Goal: Task Accomplishment & Management: Complete application form

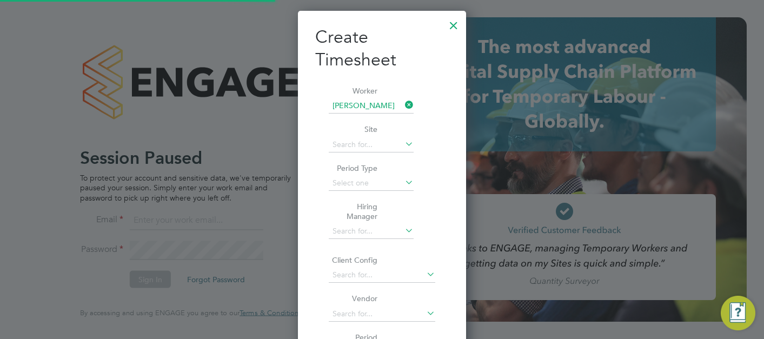
click at [215, 63] on div at bounding box center [382, 169] width 764 height 339
drag, startPoint x: 448, startPoint y: 42, endPoint x: 451, endPoint y: 34, distance: 8.7
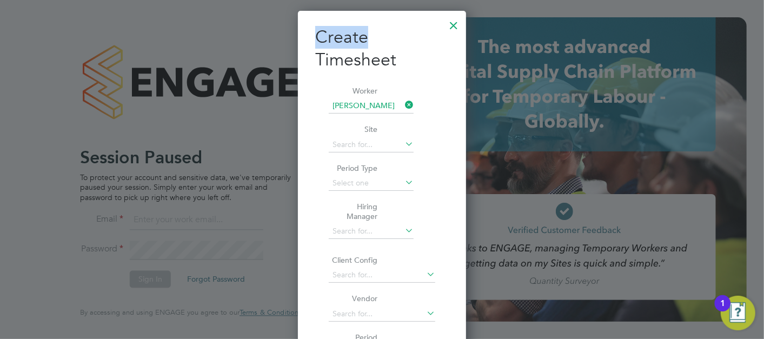
drag, startPoint x: 451, startPoint y: 34, endPoint x: 451, endPoint y: 26, distance: 7.6
click at [451, 26] on div at bounding box center [453, 22] width 19 height 19
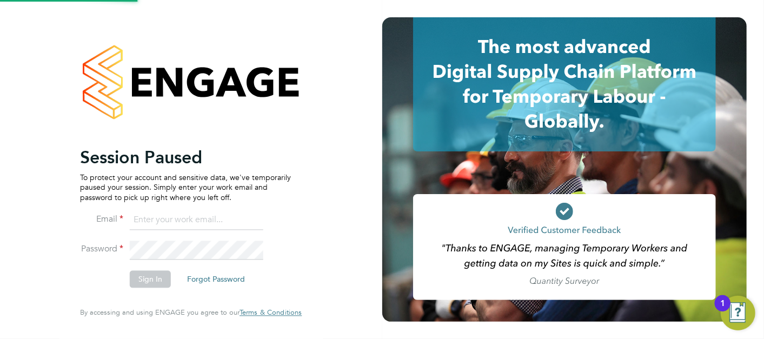
click at [159, 217] on input at bounding box center [197, 219] width 134 height 19
type input "lewis.railton@hays.com"
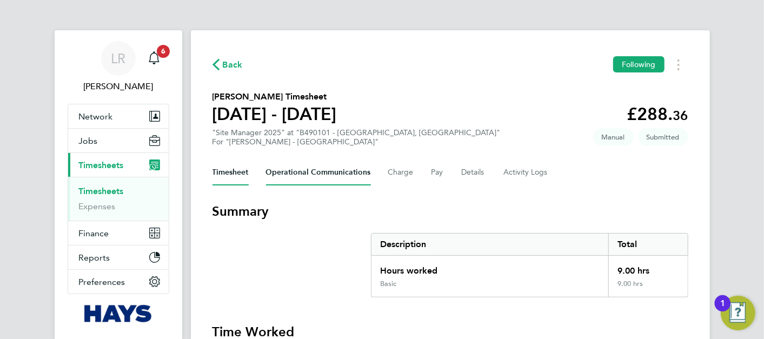
click at [322, 173] on Communications-tab "Operational Communications" at bounding box center [318, 173] width 105 height 26
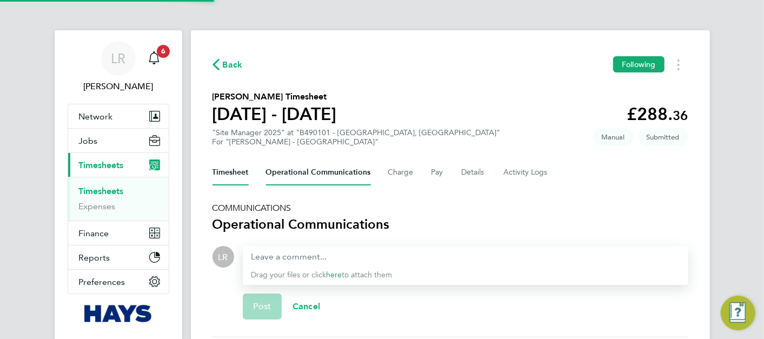
click at [241, 173] on button "Timesheet" at bounding box center [231, 173] width 36 height 26
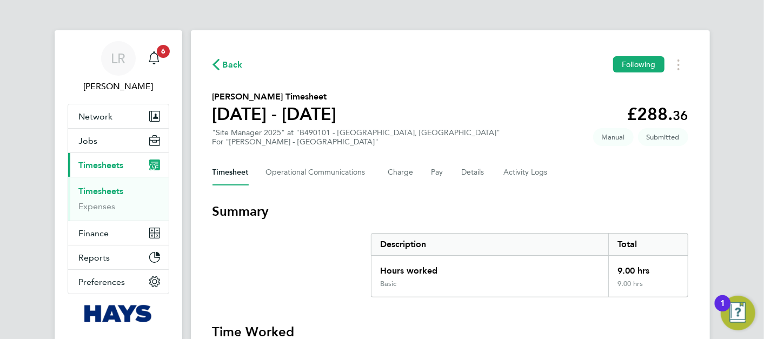
click at [228, 65] on span "Back" at bounding box center [233, 64] width 20 height 13
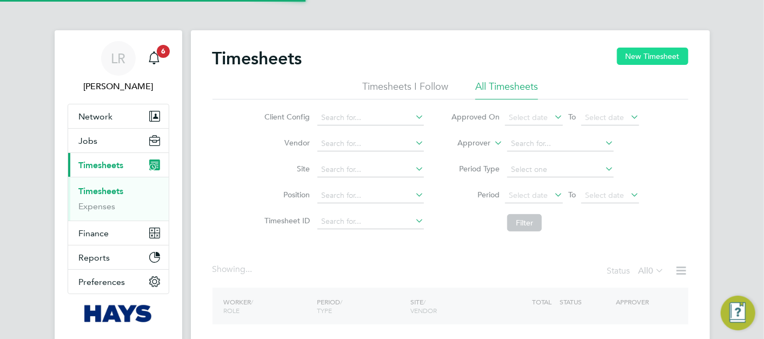
click at [630, 66] on div "Timesheets New Timesheet" at bounding box center [451, 64] width 476 height 32
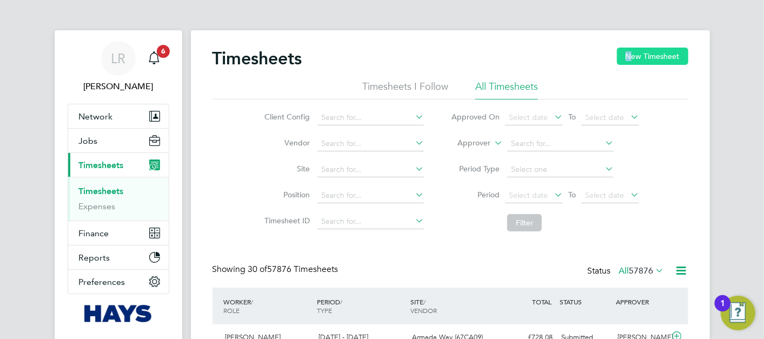
click at [664, 51] on button "New Timesheet" at bounding box center [652, 56] width 71 height 17
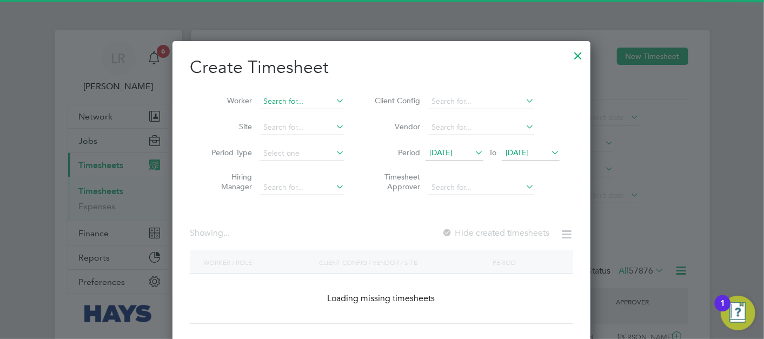
click at [304, 97] on input at bounding box center [302, 101] width 85 height 15
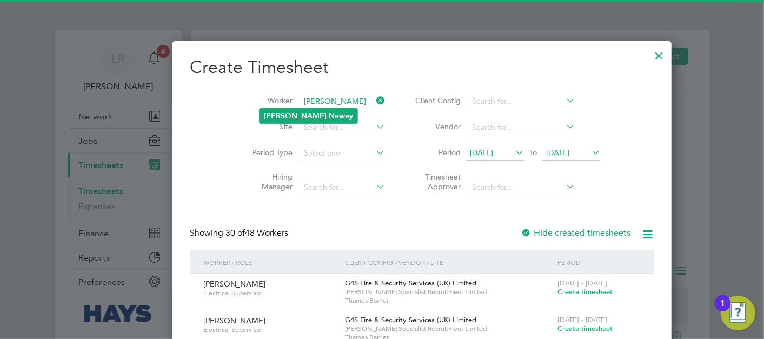
type input "[PERSON_NAME]"
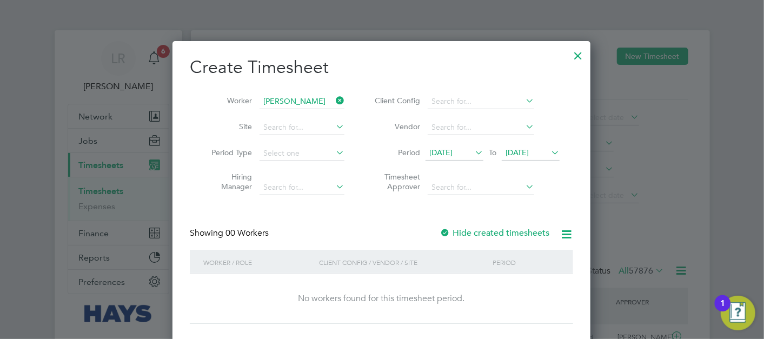
click at [483, 222] on div "Create Timesheet Worker [PERSON_NAME] Site Period Type Hiring Manager Client Co…" at bounding box center [382, 190] width 384 height 268
click at [486, 229] on label "Hide created timesheets" at bounding box center [495, 233] width 110 height 11
click at [486, 230] on label "Hide created timesheets" at bounding box center [495, 233] width 110 height 11
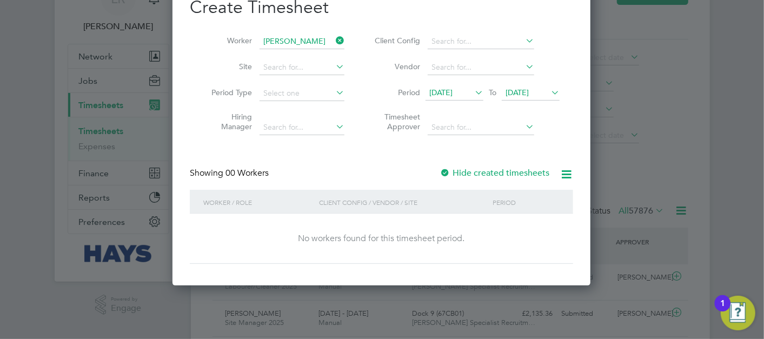
click at [544, 98] on li "Period [DATE] To [DATE]" at bounding box center [465, 94] width 215 height 26
drag, startPoint x: 544, startPoint y: 98, endPoint x: 540, endPoint y: 105, distance: 8.0
click at [529, 94] on span "[DATE]" at bounding box center [517, 93] width 23 height 10
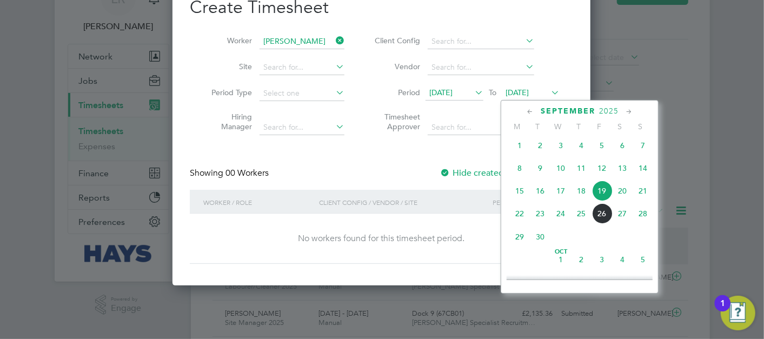
click at [601, 219] on span "26" at bounding box center [602, 213] width 21 height 21
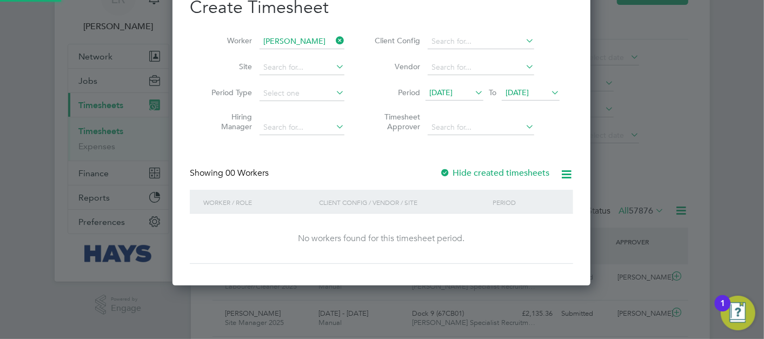
click at [460, 174] on label "Hide created timesheets" at bounding box center [495, 173] width 110 height 11
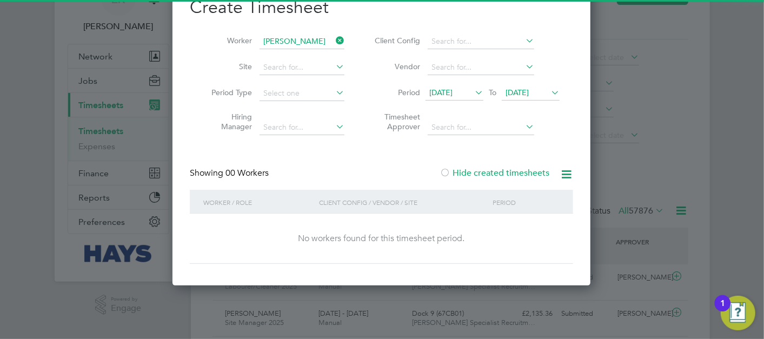
click at [460, 174] on label "Hide created timesheets" at bounding box center [495, 173] width 110 height 11
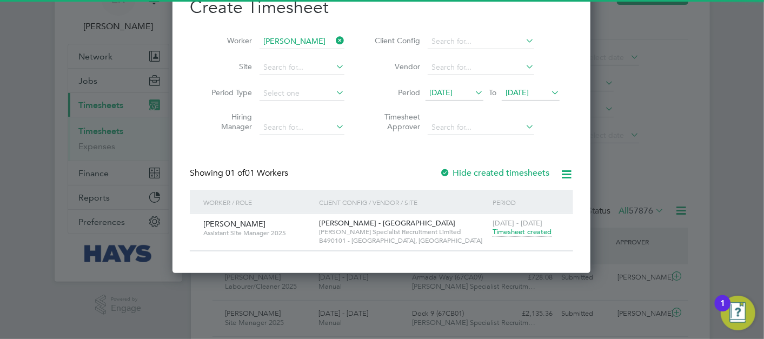
drag, startPoint x: 460, startPoint y: 174, endPoint x: 526, endPoint y: 228, distance: 85.3
click at [526, 228] on span "Timesheet created" at bounding box center [522, 232] width 59 height 10
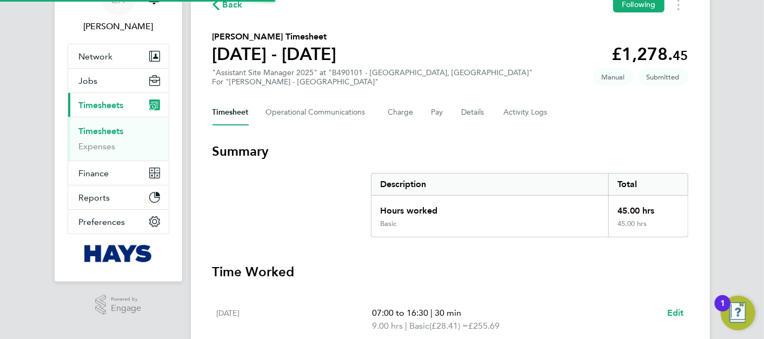
click at [527, 229] on section "Summary Description Total Hours worked 45.00 hrs Basic 45.00 hrs" at bounding box center [451, 190] width 476 height 95
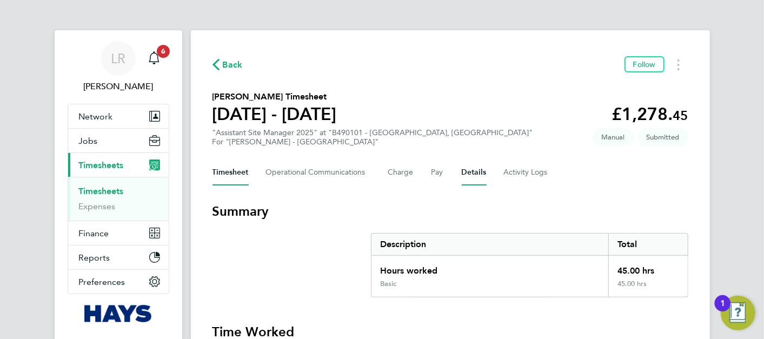
click at [462, 179] on button "Details" at bounding box center [474, 173] width 25 height 26
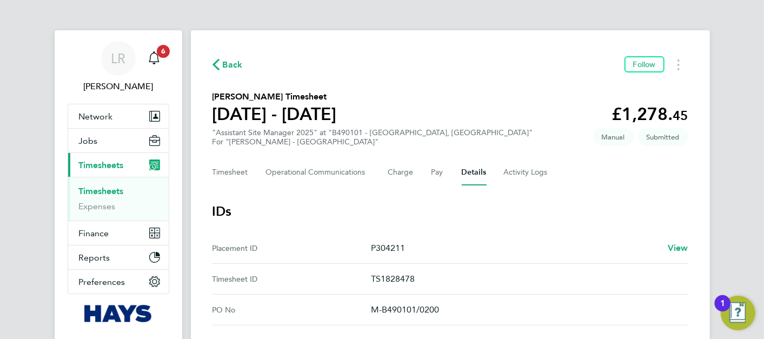
click at [234, 66] on span "Back" at bounding box center [233, 64] width 20 height 13
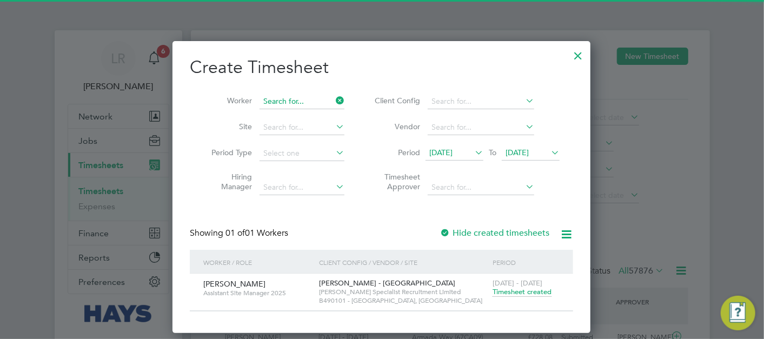
click at [289, 94] on input at bounding box center [302, 101] width 85 height 15
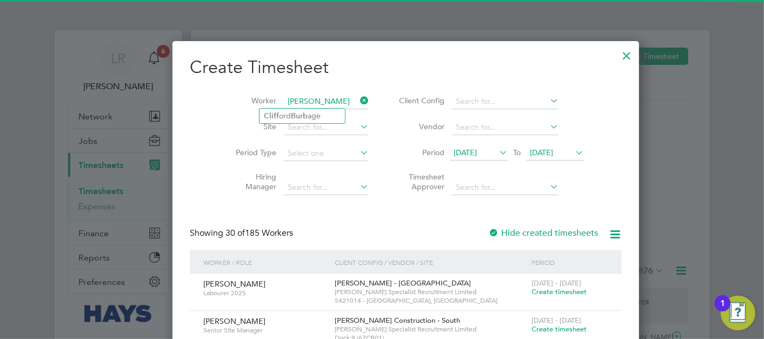
type input "[PERSON_NAME]"
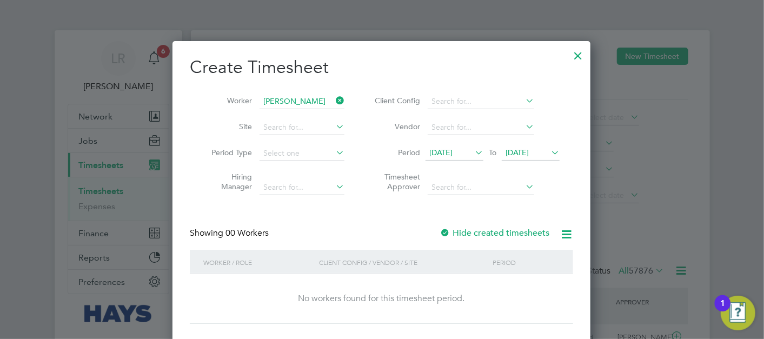
drag, startPoint x: 501, startPoint y: 226, endPoint x: 498, endPoint y: 233, distance: 8.2
click at [500, 226] on div "Create Timesheet Worker [PERSON_NAME] Site Period Type Hiring Manager Client Co…" at bounding box center [382, 190] width 384 height 268
click at [498, 233] on label "Hide created timesheets" at bounding box center [495, 233] width 110 height 11
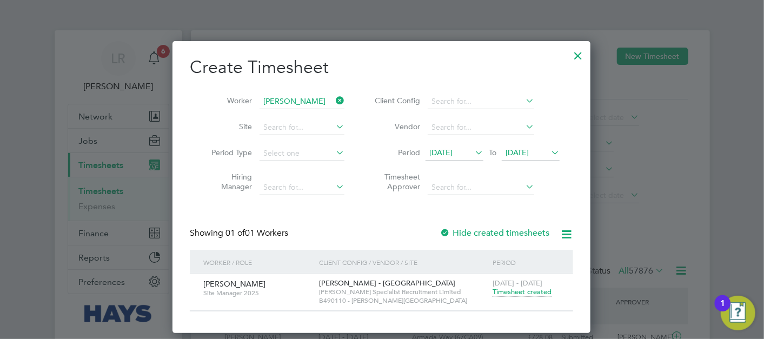
click at [532, 294] on span "Timesheet created" at bounding box center [522, 292] width 59 height 10
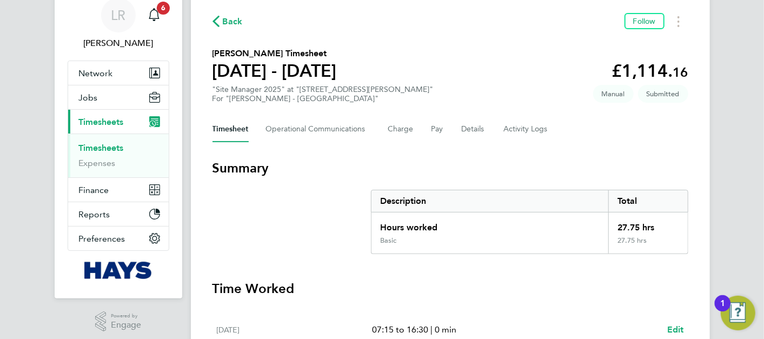
click at [238, 23] on span "Back" at bounding box center [233, 21] width 20 height 13
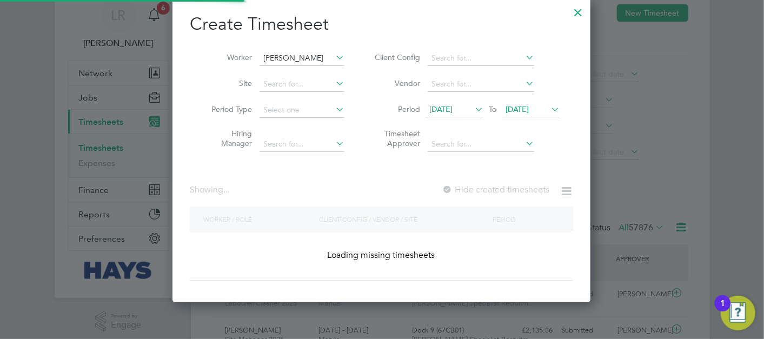
click at [312, 66] on input "[PERSON_NAME]" at bounding box center [302, 58] width 85 height 15
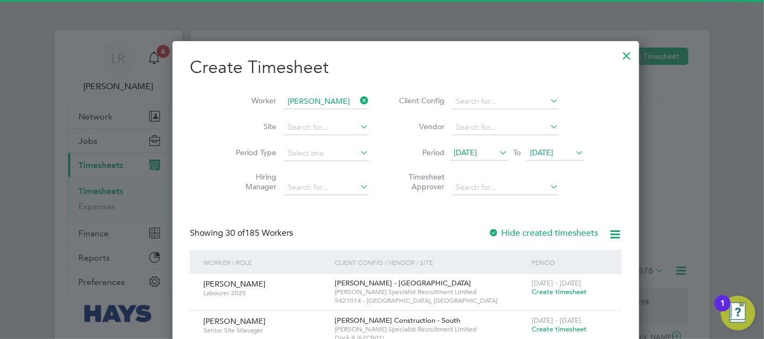
click at [302, 117] on li "[PERSON_NAME] Fy nn" at bounding box center [309, 116] width 98 height 15
type input "[PERSON_NAME]"
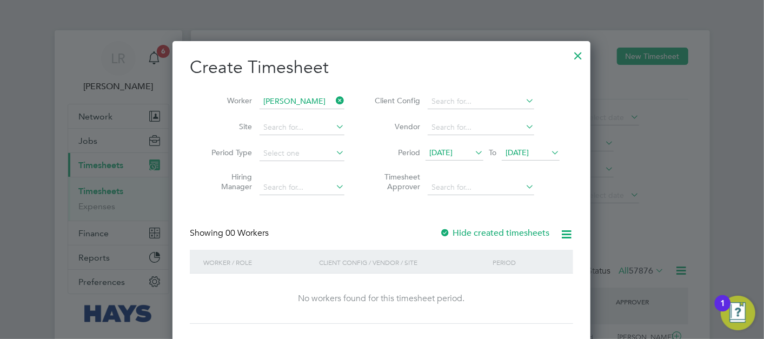
click at [498, 233] on label "Hide created timesheets" at bounding box center [495, 233] width 110 height 11
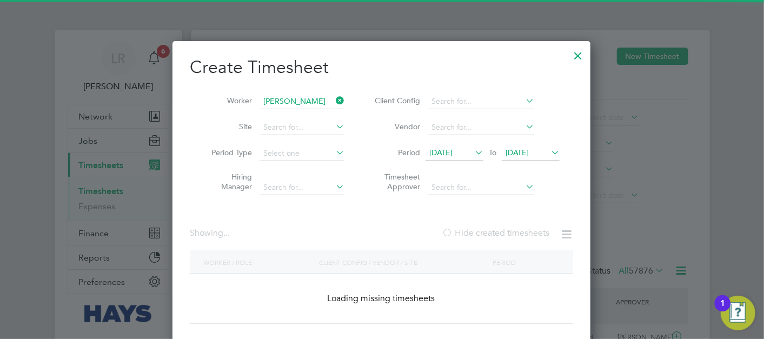
click at [498, 233] on label "Hide created timesheets" at bounding box center [496, 233] width 108 height 11
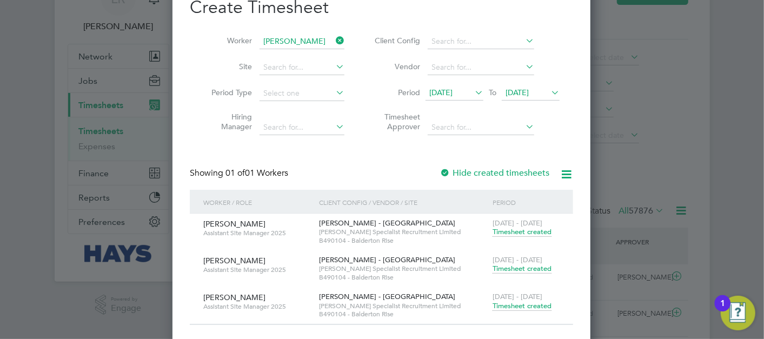
click at [527, 302] on span "Timesheet created" at bounding box center [522, 306] width 59 height 10
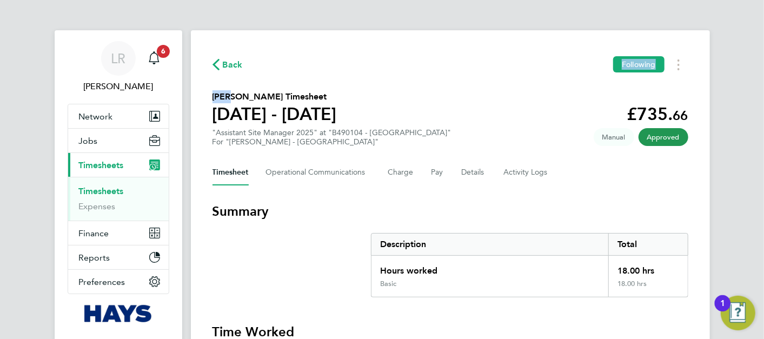
drag, startPoint x: 230, startPoint y: 72, endPoint x: 222, endPoint y: 69, distance: 8.7
click at [219, 70] on button "Back" at bounding box center [228, 65] width 30 height 14
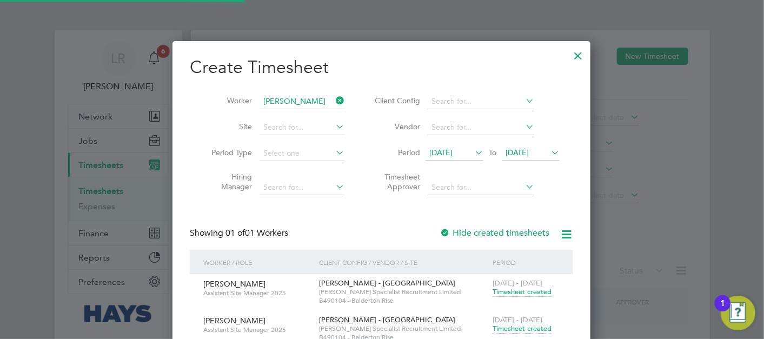
click at [225, 67] on h2 "Create Timesheet" at bounding box center [382, 67] width 384 height 23
click at [291, 93] on li "Worker [PERSON_NAME]" at bounding box center [274, 102] width 168 height 26
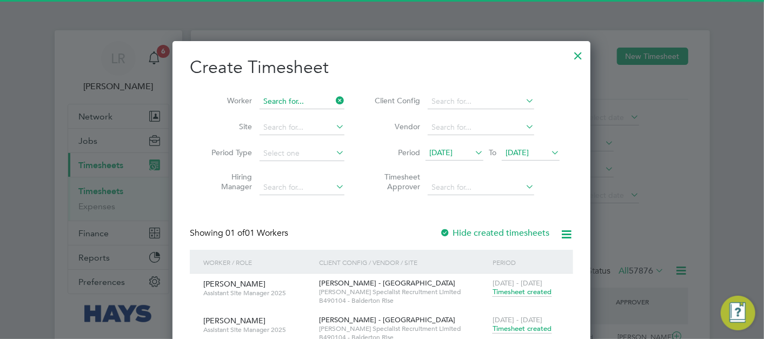
click at [293, 99] on input at bounding box center [302, 101] width 85 height 15
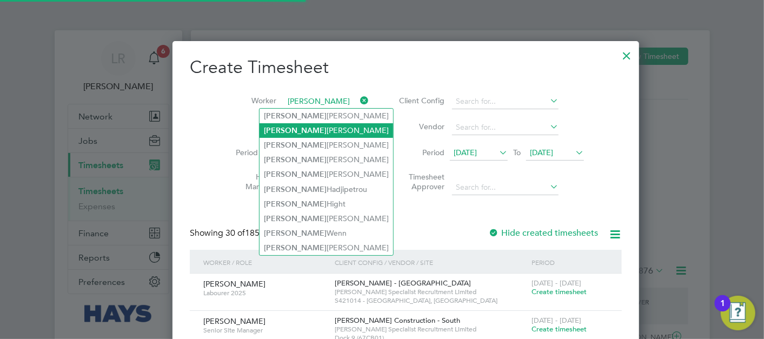
click at [312, 131] on li "[PERSON_NAME]" at bounding box center [327, 130] width 134 height 15
type input "[PERSON_NAME]"
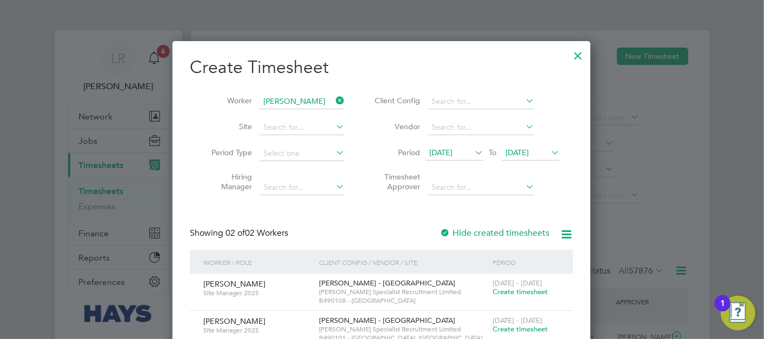
click at [512, 236] on label "Hide created timesheets" at bounding box center [495, 233] width 110 height 11
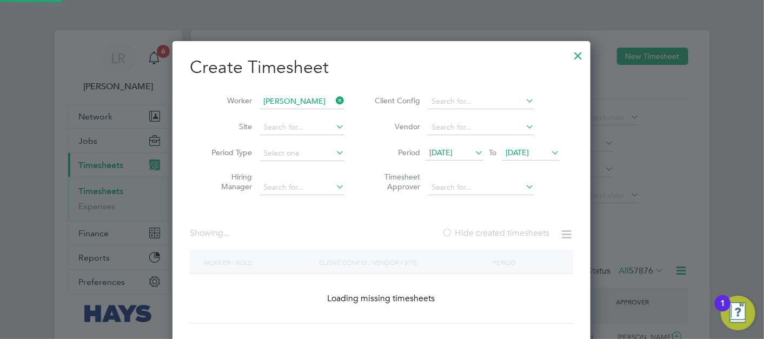
click at [512, 232] on label "Hide created timesheets" at bounding box center [496, 233] width 108 height 11
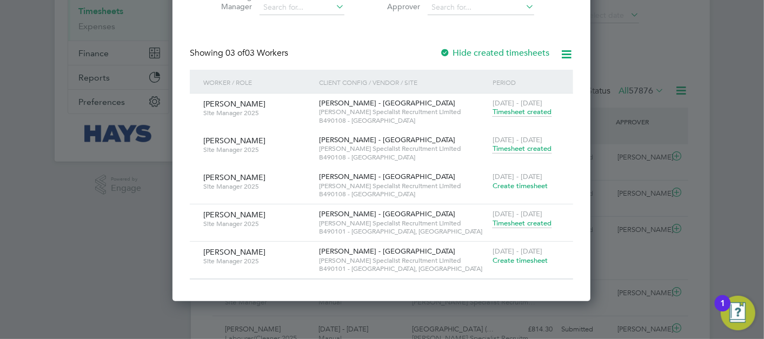
click at [509, 185] on span "Create timesheet" at bounding box center [520, 185] width 55 height 9
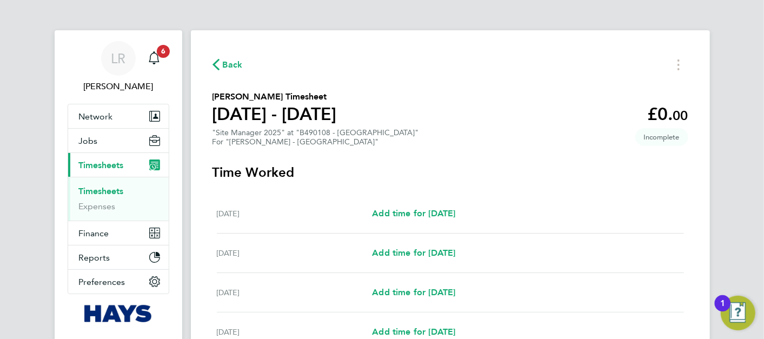
click at [230, 66] on span "Back" at bounding box center [233, 64] width 20 height 13
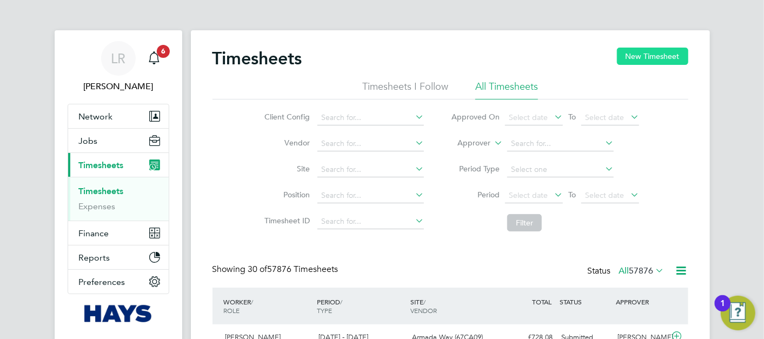
click at [636, 63] on button "New Timesheet" at bounding box center [652, 56] width 71 height 17
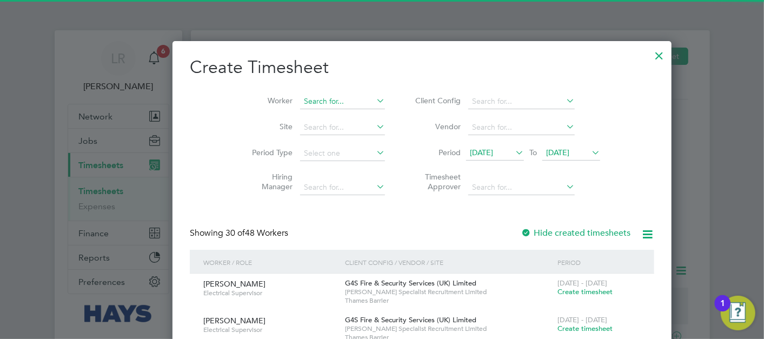
click at [300, 105] on input at bounding box center [342, 101] width 85 height 15
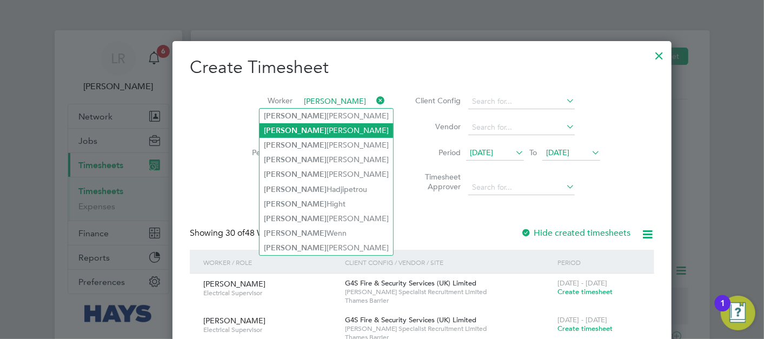
click at [325, 123] on li "[PERSON_NAME]" at bounding box center [327, 130] width 134 height 15
type input "[PERSON_NAME]"
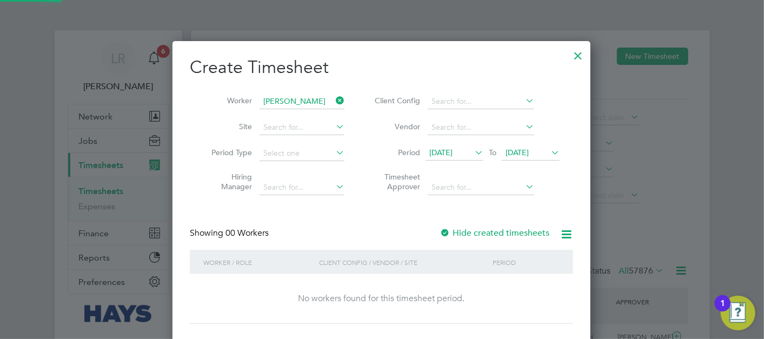
click at [476, 228] on div "Hide created timesheets" at bounding box center [496, 233] width 112 height 11
click at [477, 232] on label "Hide created timesheets" at bounding box center [495, 233] width 110 height 11
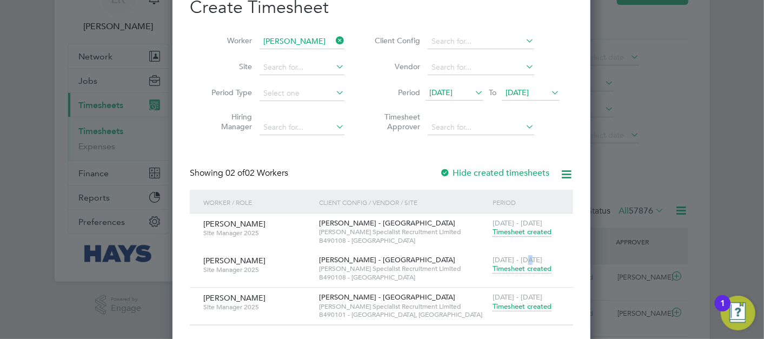
click at [530, 261] on span "[DATE] - [DATE]" at bounding box center [518, 259] width 50 height 9
click at [530, 265] on span "Timesheet created" at bounding box center [522, 269] width 59 height 10
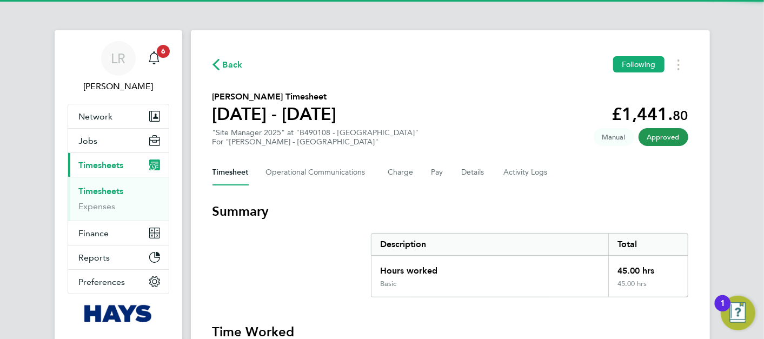
drag, startPoint x: 457, startPoint y: 177, endPoint x: 494, endPoint y: 175, distance: 37.4
click at [457, 177] on div "Timesheet Operational Communications Charge Pay Details Activity Logs" at bounding box center [451, 173] width 476 height 26
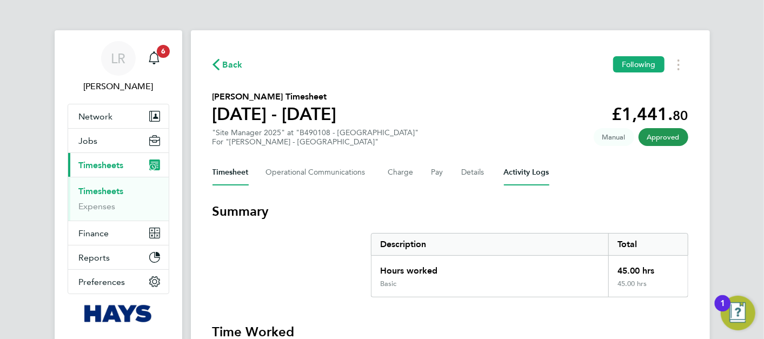
click at [517, 174] on Logs-tab "Activity Logs" at bounding box center [526, 173] width 45 height 26
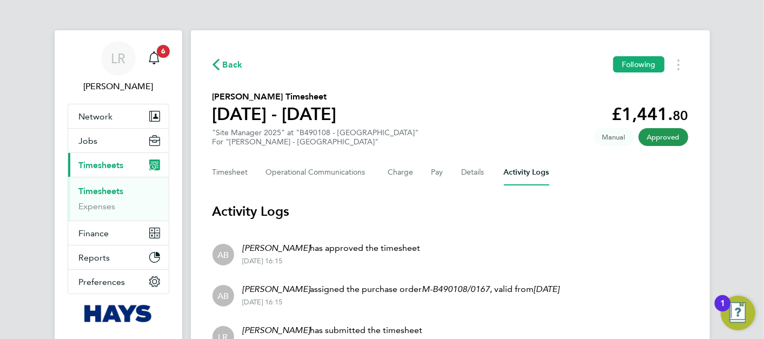
click at [226, 62] on span "Back" at bounding box center [233, 64] width 20 height 13
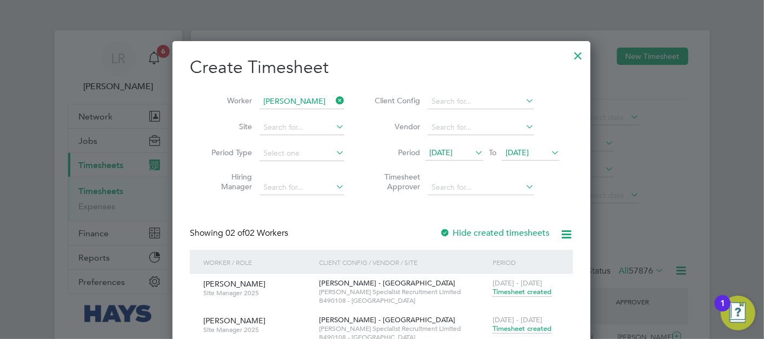
click at [517, 155] on span "[DATE]" at bounding box center [517, 153] width 23 height 10
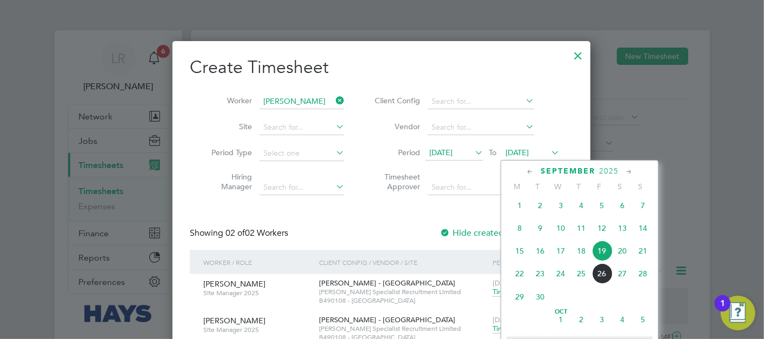
click at [600, 277] on span "26" at bounding box center [602, 273] width 21 height 21
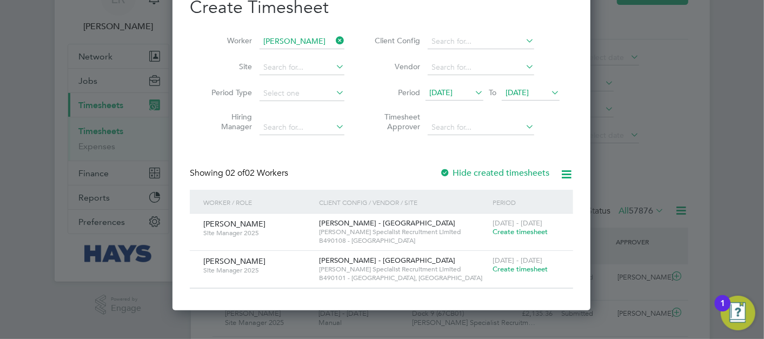
click at [531, 266] on span "Create timesheet" at bounding box center [520, 269] width 55 height 9
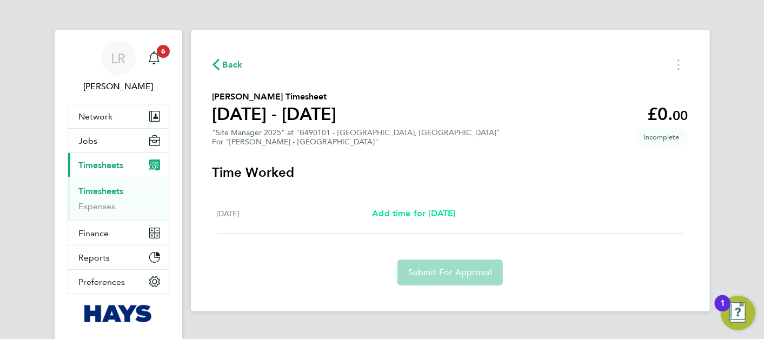
click at [400, 216] on span "Add time for [DATE]" at bounding box center [413, 213] width 83 height 10
select select "30"
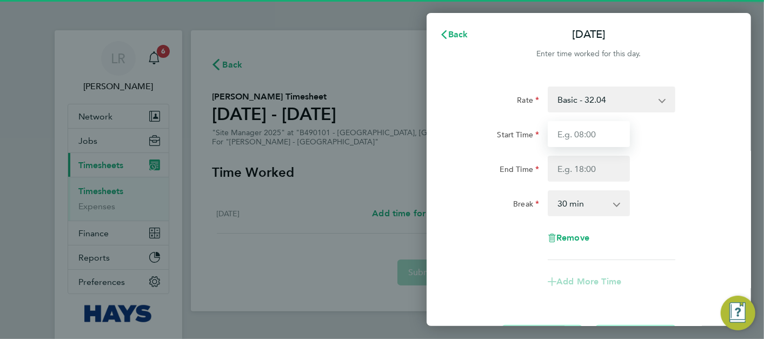
click at [580, 140] on input "Start Time" at bounding box center [589, 134] width 82 height 26
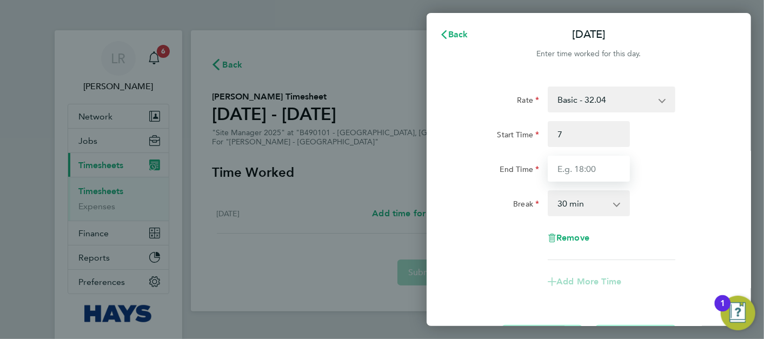
type input "07:00"
click at [583, 171] on input "End Time" at bounding box center [589, 169] width 82 height 26
type input "16:30"
click at [646, 168] on div "End Time 16:30" at bounding box center [589, 169] width 273 height 26
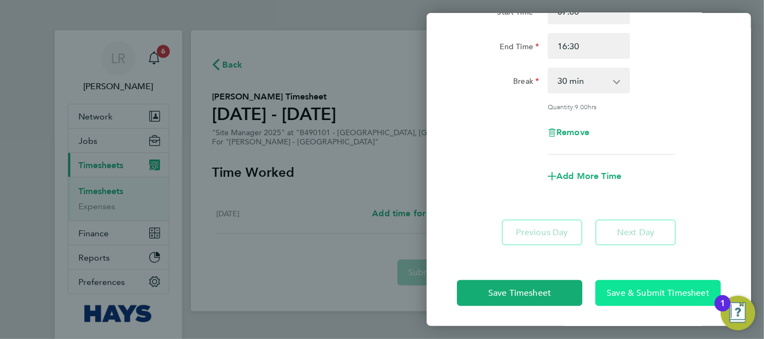
click at [674, 291] on span "Save & Submit Timesheet" at bounding box center [658, 293] width 103 height 11
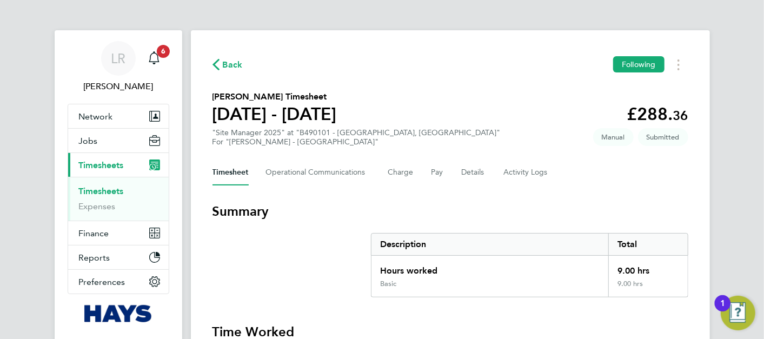
click at [236, 66] on span "Back" at bounding box center [233, 64] width 20 height 13
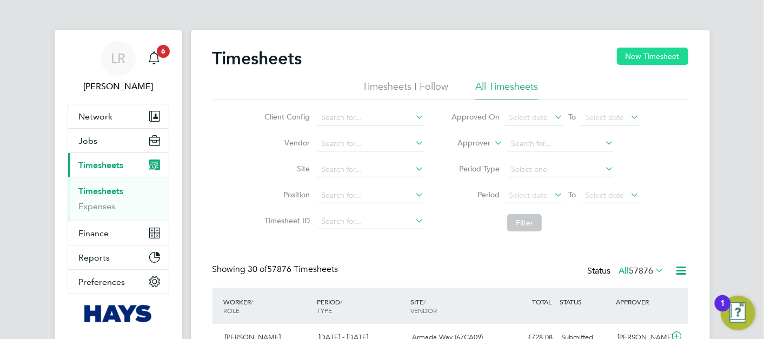
click at [649, 60] on button "New Timesheet" at bounding box center [652, 56] width 71 height 17
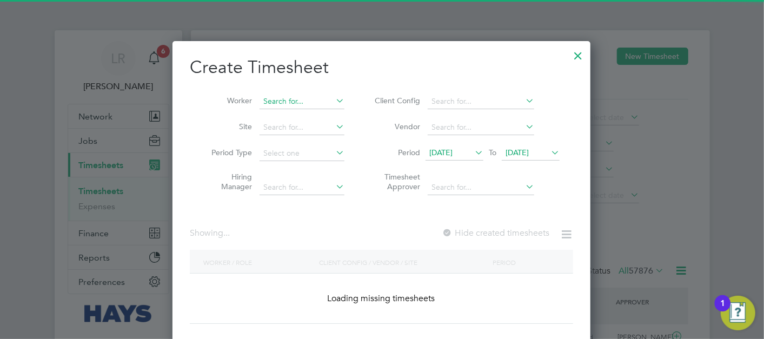
click at [311, 103] on input at bounding box center [302, 101] width 85 height 15
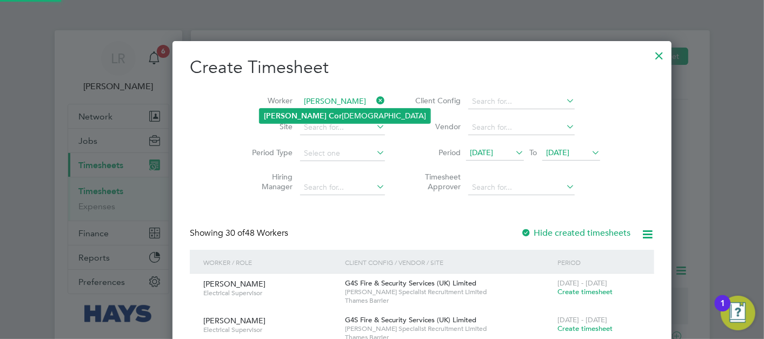
click at [305, 117] on li "[PERSON_NAME] Cor [PERSON_NAME]" at bounding box center [345, 116] width 171 height 15
type input "[PERSON_NAME]"
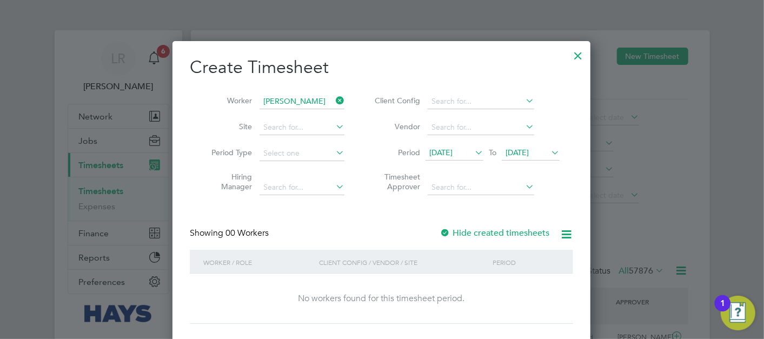
click at [469, 228] on label "Hide created timesheets" at bounding box center [495, 233] width 110 height 11
click at [471, 232] on label "Hide created timesheets" at bounding box center [495, 233] width 110 height 11
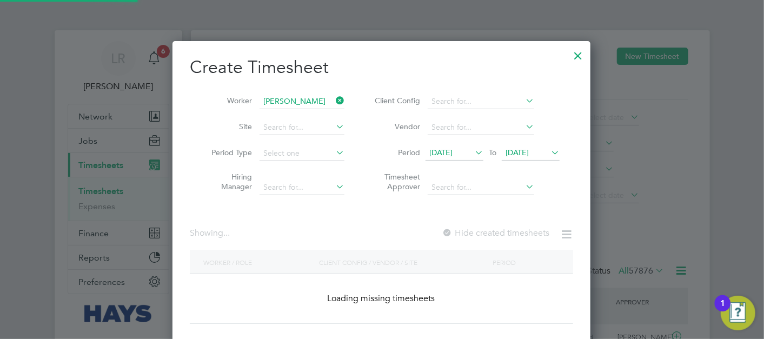
click at [529, 148] on span "[DATE]" at bounding box center [517, 153] width 23 height 10
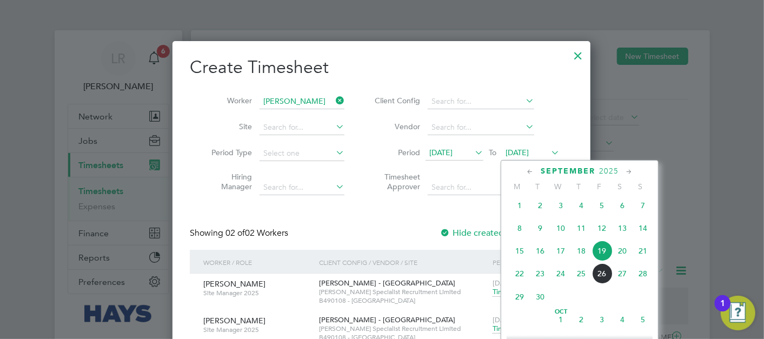
click at [605, 280] on span "26" at bounding box center [602, 273] width 21 height 21
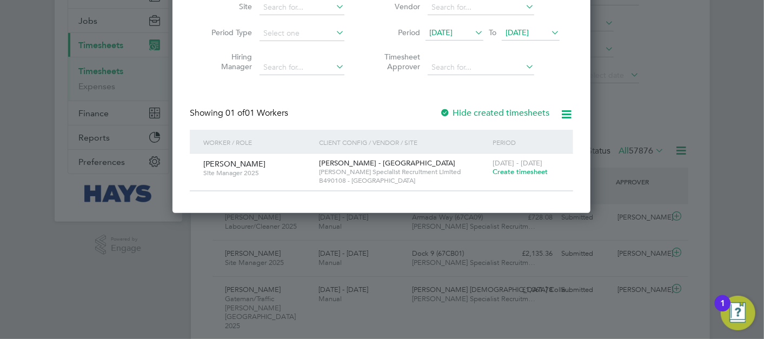
drag, startPoint x: 530, startPoint y: 173, endPoint x: 520, endPoint y: 149, distance: 25.7
click at [530, 171] on span "Create timesheet" at bounding box center [520, 171] width 55 height 9
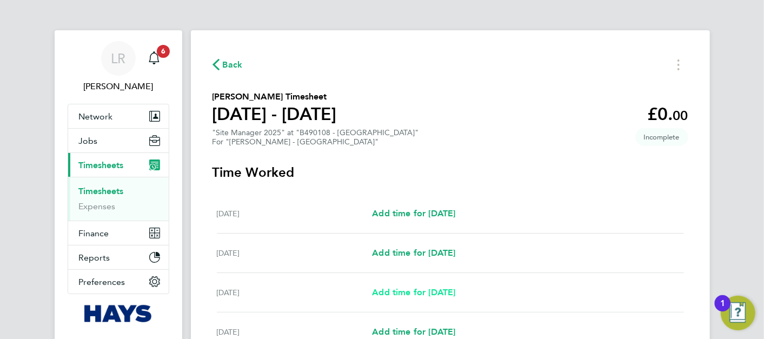
click at [430, 292] on span "Add time for [DATE]" at bounding box center [413, 292] width 83 height 10
select select "30"
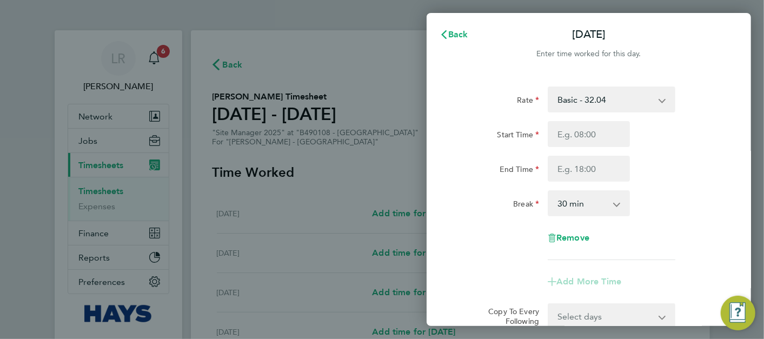
click at [579, 148] on div "Start Time End Time" at bounding box center [589, 151] width 273 height 61
click at [579, 147] on div "Start Time End Time" at bounding box center [589, 151] width 273 height 61
click at [580, 145] on input "Start Time" at bounding box center [589, 134] width 82 height 26
type input "07:00"
type input "16:30"
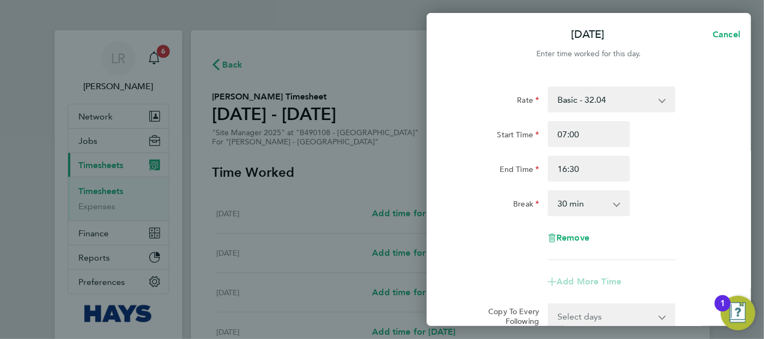
click at [669, 157] on div "End Time 16:30" at bounding box center [589, 169] width 273 height 26
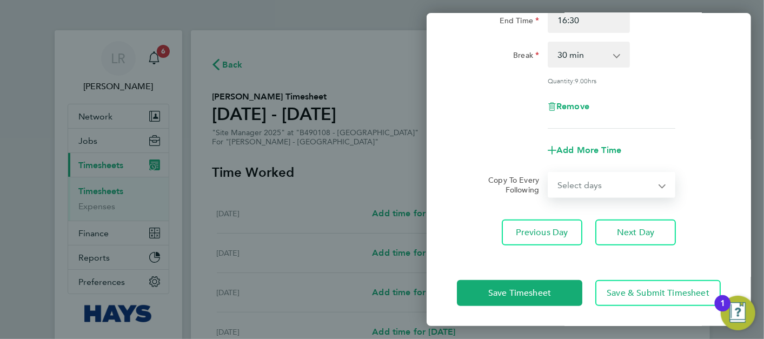
click at [578, 174] on select "Select days Day [DATE] [DATE] [DATE] [DATE]" at bounding box center [606, 185] width 114 height 24
select select "DAY"
click at [549, 173] on select "Select days Day [DATE] [DATE] [DATE] [DATE]" at bounding box center [606, 185] width 114 height 24
select select "[DATE]"
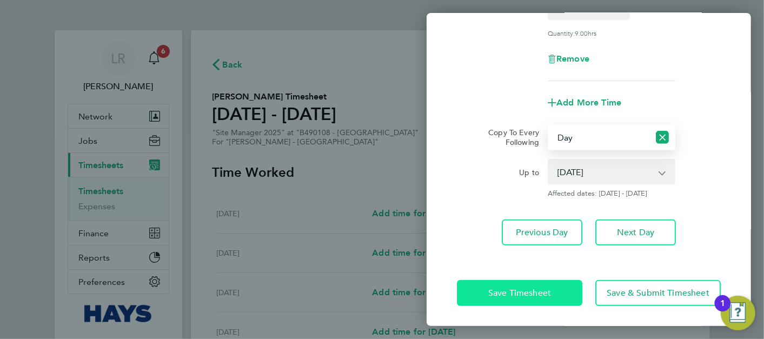
click at [579, 289] on button "Save Timesheet" at bounding box center [520, 293] width 126 height 26
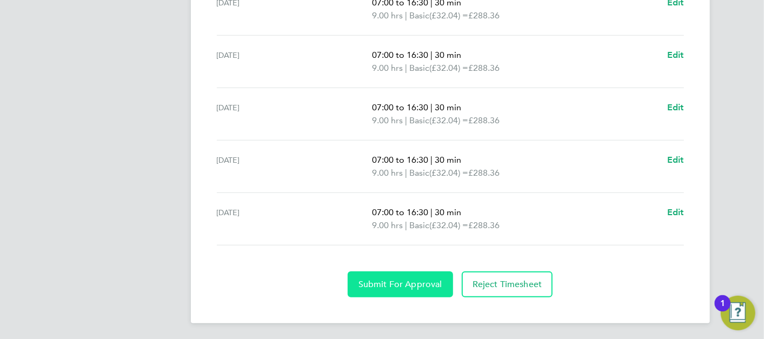
click at [408, 283] on span "Submit For Approval" at bounding box center [401, 284] width 84 height 11
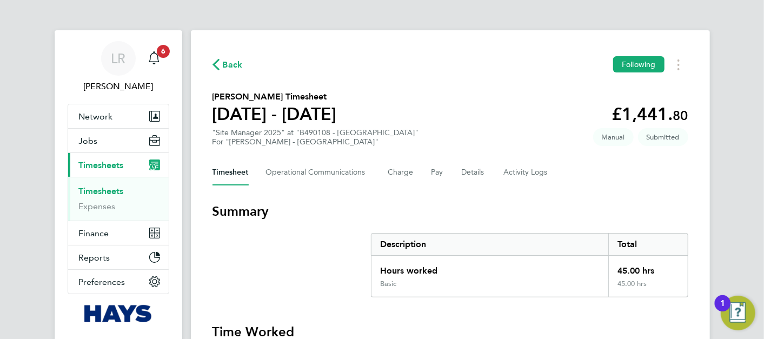
click at [222, 68] on span "Back" at bounding box center [228, 64] width 30 height 10
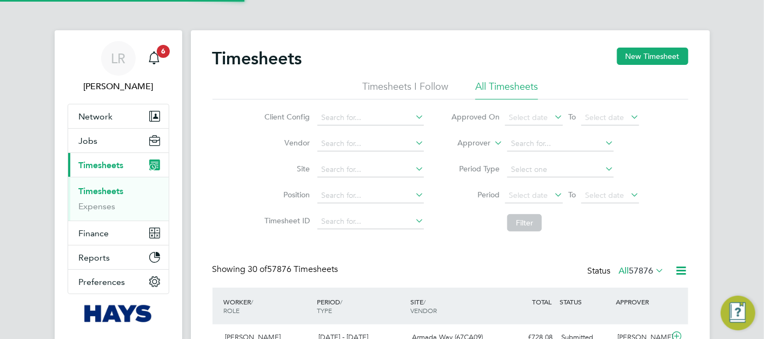
scroll to position [5, 5]
click at [657, 56] on button "New Timesheet" at bounding box center [652, 56] width 71 height 17
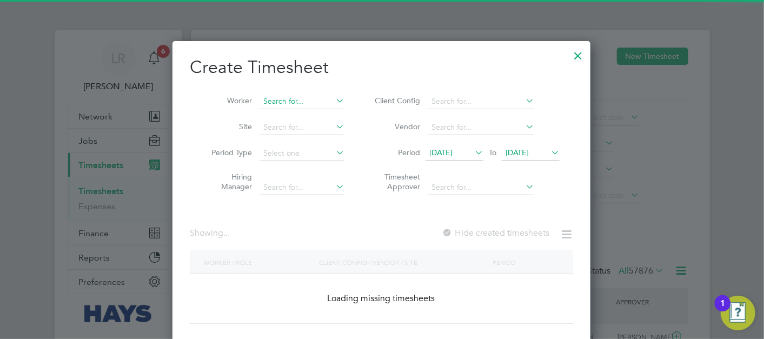
click at [296, 105] on input at bounding box center [302, 101] width 85 height 15
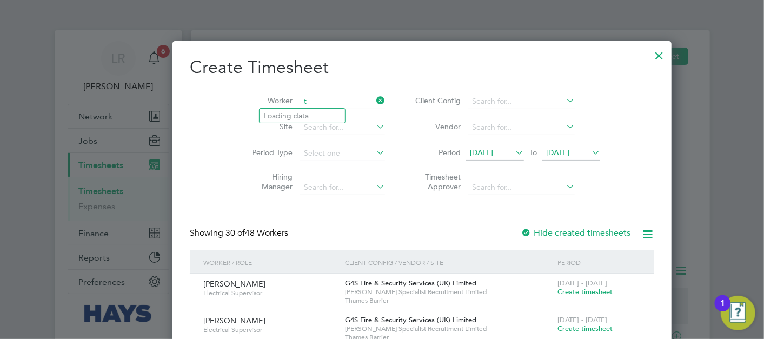
click at [300, 104] on input "t" at bounding box center [342, 101] width 85 height 15
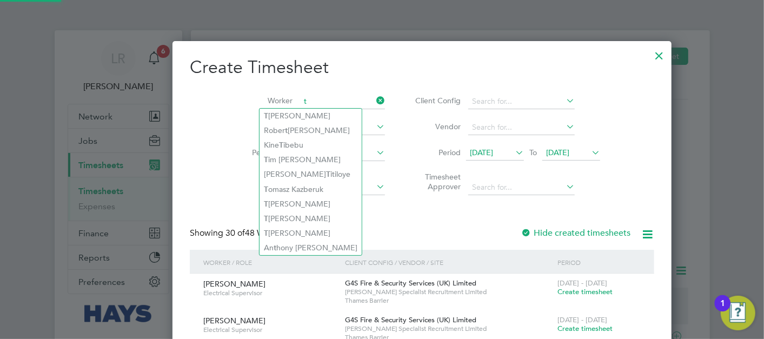
click at [300, 100] on input "t" at bounding box center [342, 101] width 85 height 15
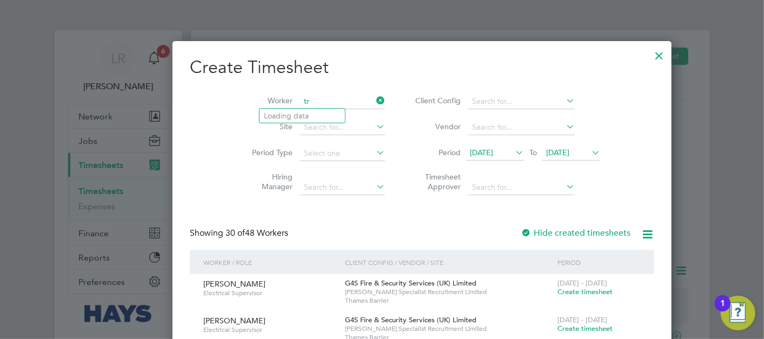
click at [300, 100] on input "tr" at bounding box center [342, 101] width 85 height 15
drag, startPoint x: 305, startPoint y: 118, endPoint x: 340, endPoint y: 128, distance: 36.5
click at [347, 117] on b "Higg" at bounding box center [355, 115] width 17 height 9
type input "[PERSON_NAME]"
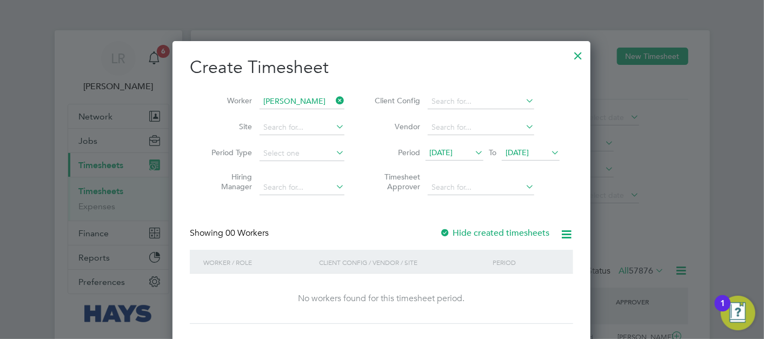
click at [479, 235] on label "Hide created timesheets" at bounding box center [495, 233] width 110 height 11
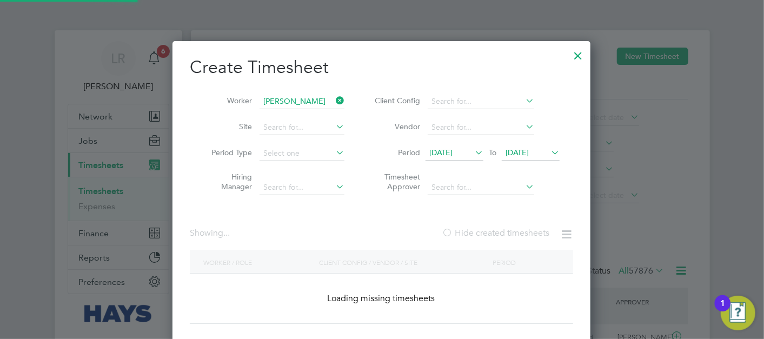
click at [479, 235] on label "Hide created timesheets" at bounding box center [496, 233] width 108 height 11
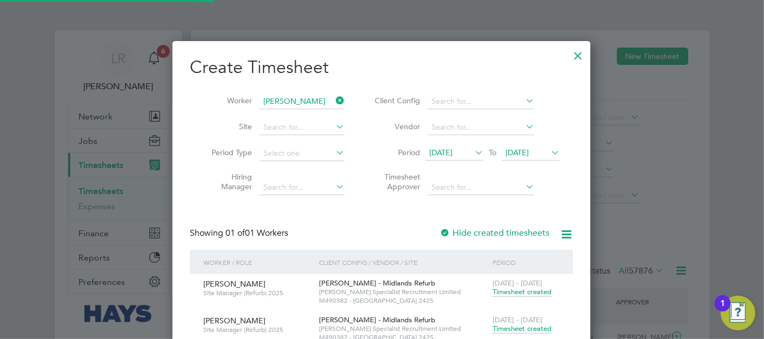
click at [529, 155] on span "[DATE]" at bounding box center [517, 153] width 23 height 10
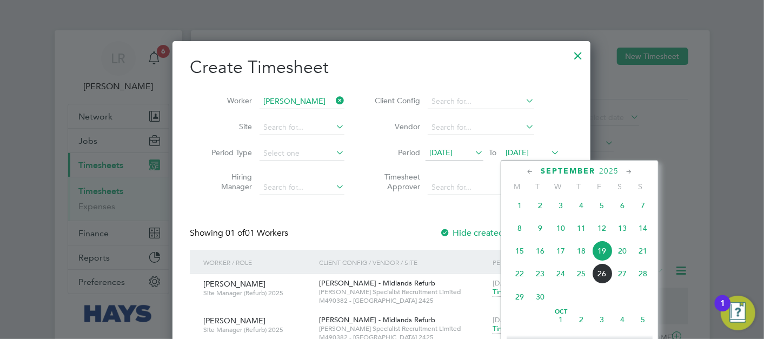
drag, startPoint x: 603, startPoint y: 278, endPoint x: 593, endPoint y: 261, distance: 19.6
click at [603, 276] on span "26" at bounding box center [602, 273] width 21 height 21
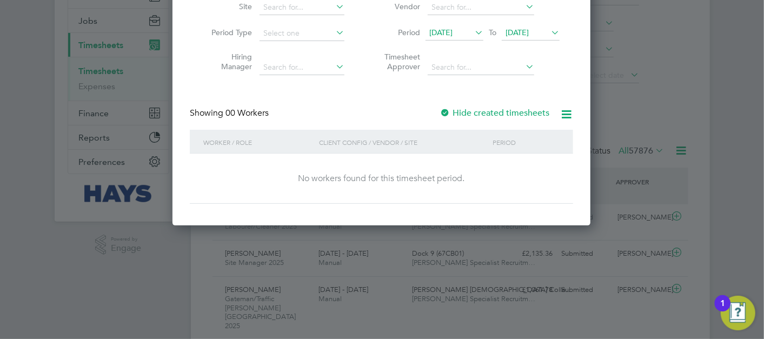
click at [500, 113] on label "Hide created timesheets" at bounding box center [495, 113] width 110 height 11
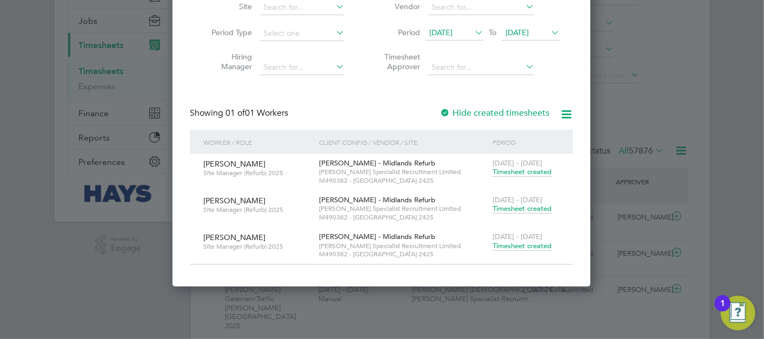
click at [530, 238] on span "[DATE] - [DATE]" at bounding box center [518, 236] width 50 height 9
click at [529, 244] on span "Timesheet created" at bounding box center [522, 246] width 59 height 10
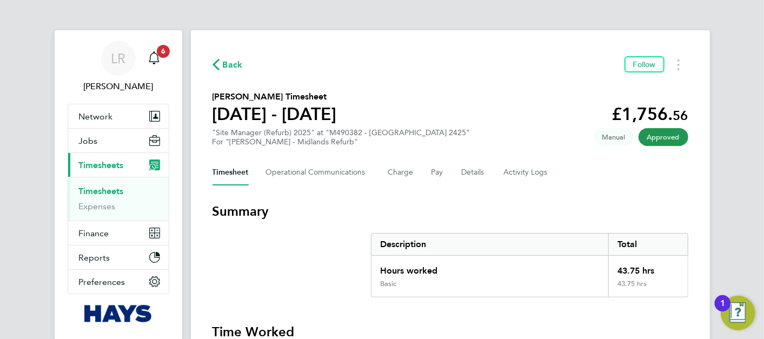
click at [220, 63] on span "Back" at bounding box center [228, 64] width 30 height 10
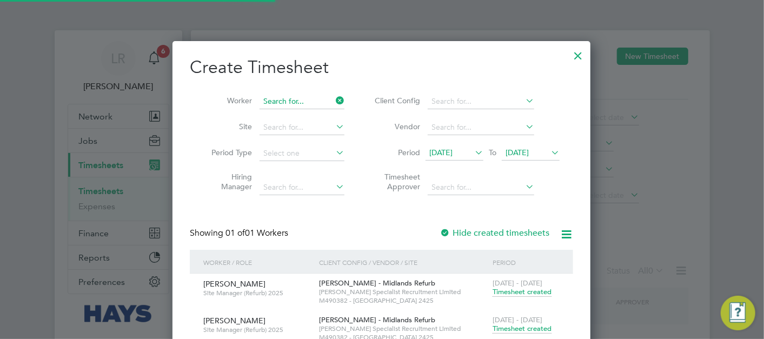
scroll to position [5, 5]
click at [315, 98] on input at bounding box center [302, 101] width 85 height 15
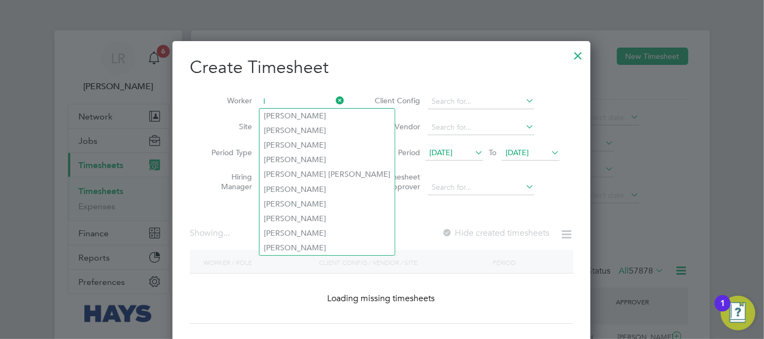
scroll to position [27, 94]
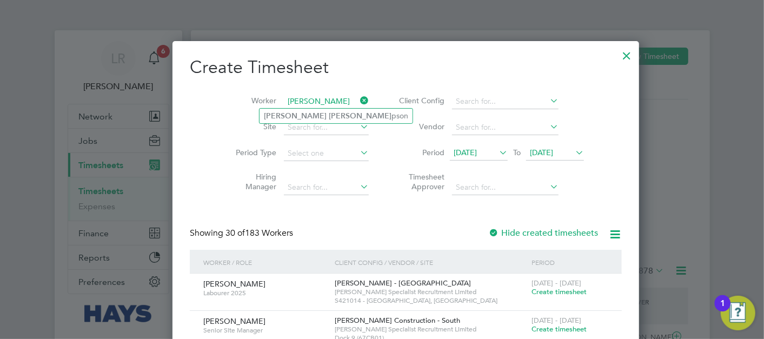
type input "[PERSON_NAME]"
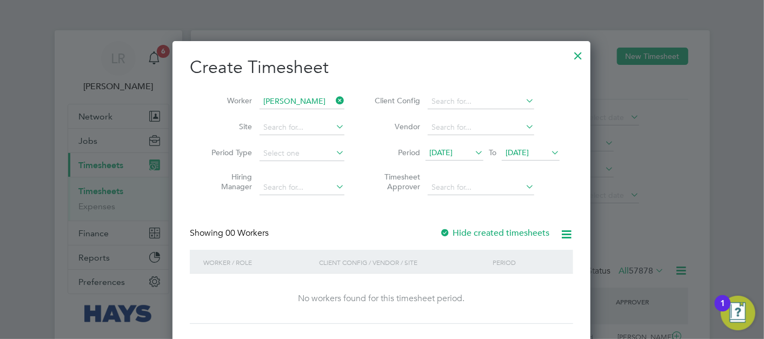
click at [533, 234] on label "Hide created timesheets" at bounding box center [495, 233] width 110 height 11
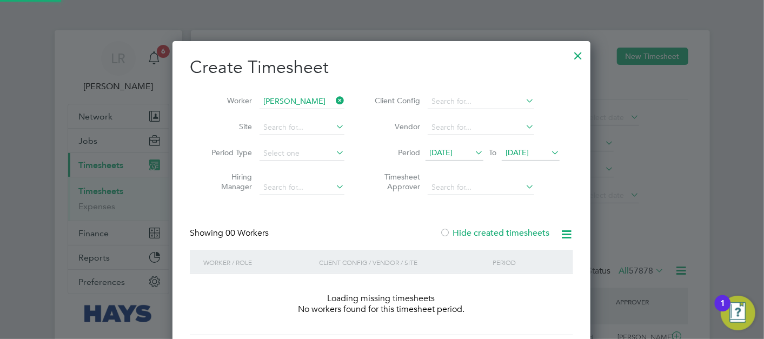
click at [533, 234] on label "Hide created timesheets" at bounding box center [495, 233] width 110 height 11
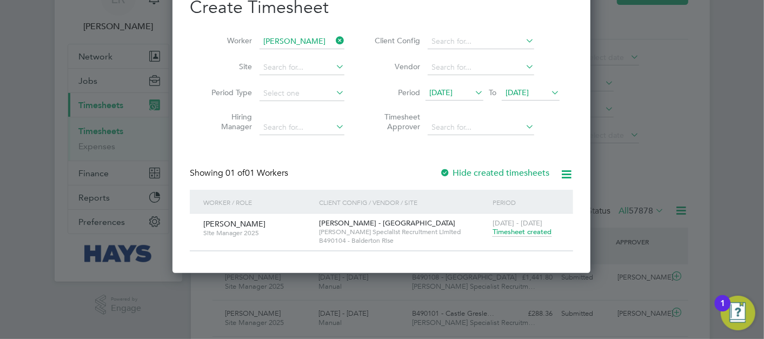
click at [536, 235] on span "Timesheet created" at bounding box center [522, 232] width 59 height 10
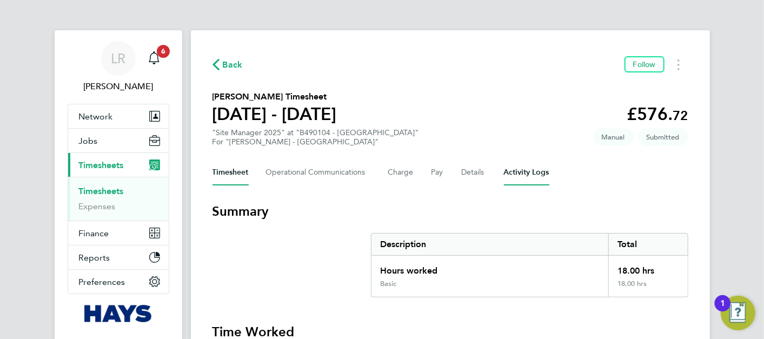
click at [506, 180] on Logs-tab "Activity Logs" at bounding box center [526, 173] width 45 height 26
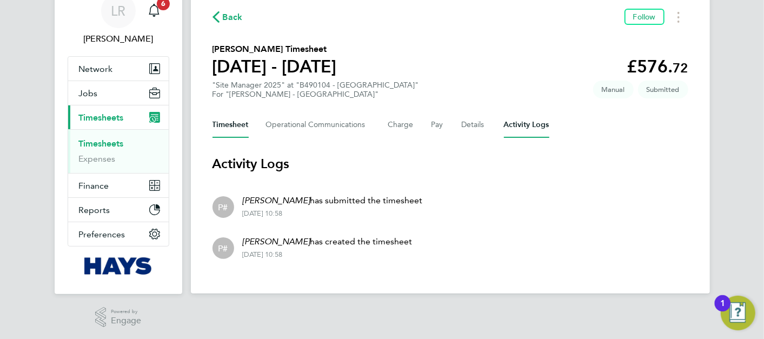
drag, startPoint x: 226, startPoint y: 127, endPoint x: 232, endPoint y: 127, distance: 6.0
click at [226, 127] on button "Timesheet" at bounding box center [231, 125] width 36 height 26
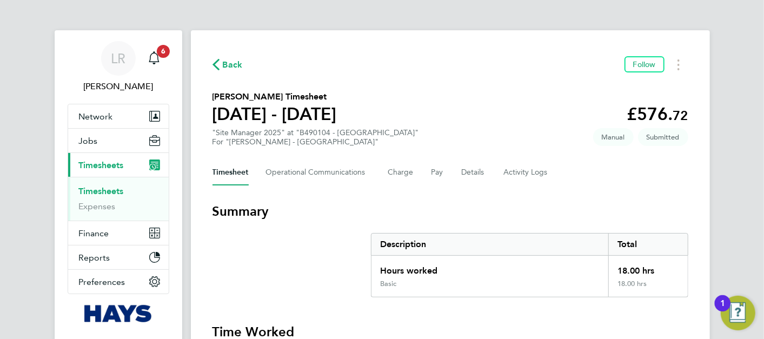
click at [484, 176] on div "Timesheet Operational Communications Charge Pay Details Activity Logs" at bounding box center [451, 173] width 476 height 26
click at [239, 61] on span "Back" at bounding box center [233, 64] width 20 height 13
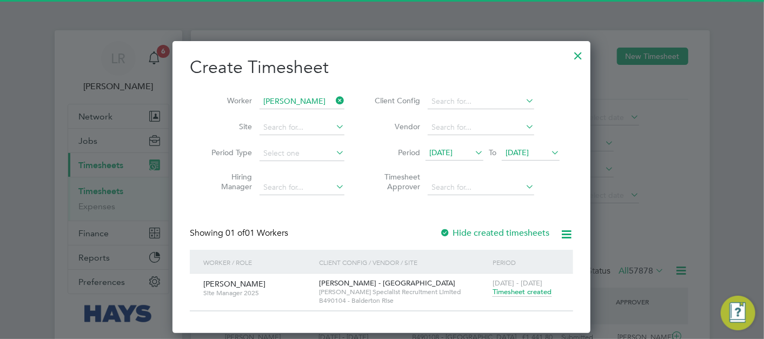
scroll to position [5, 5]
click at [278, 93] on li "Worker [PERSON_NAME]" at bounding box center [274, 102] width 168 height 26
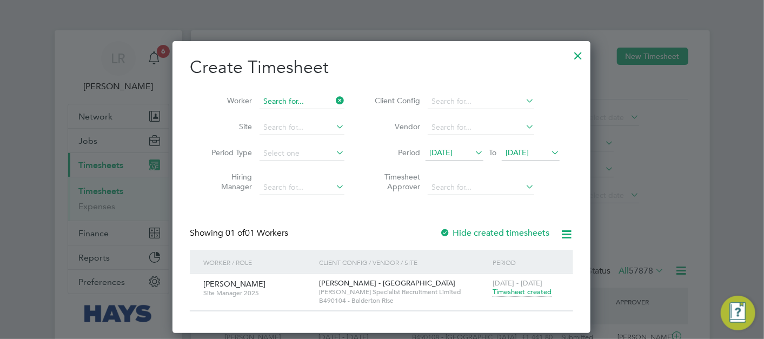
click at [282, 97] on input at bounding box center [302, 101] width 85 height 15
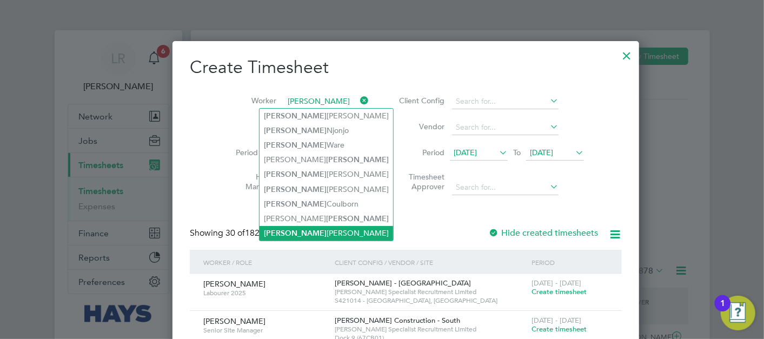
click at [320, 228] on li "[PERSON_NAME]" at bounding box center [327, 233] width 134 height 15
type input "[PERSON_NAME]"
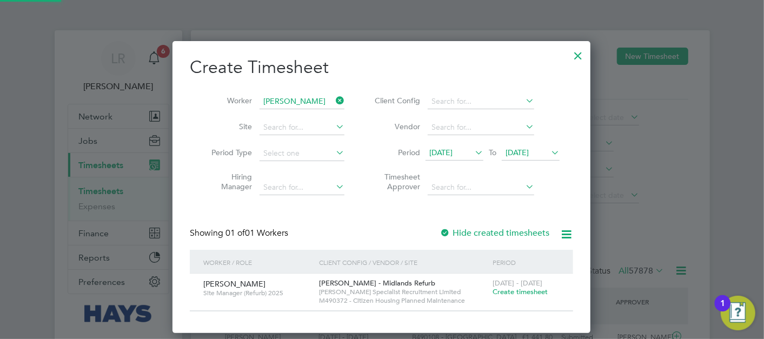
click at [468, 233] on label "Hide created timesheets" at bounding box center [495, 233] width 110 height 11
drag, startPoint x: 472, startPoint y: 232, endPoint x: 529, endPoint y: 242, distance: 57.1
click at [473, 232] on label "Hide created timesheets" at bounding box center [495, 233] width 110 height 11
click at [530, 293] on span "Create timesheet" at bounding box center [520, 291] width 55 height 9
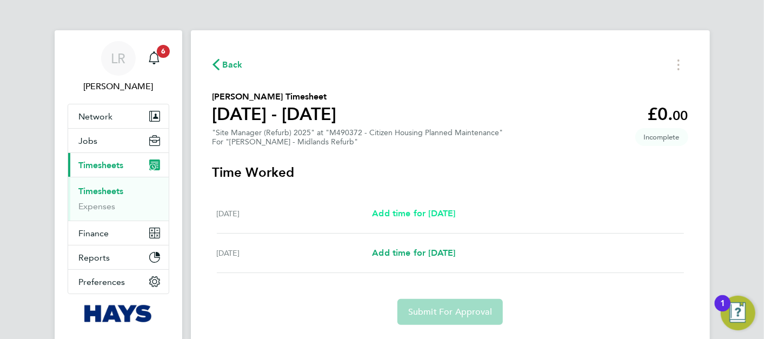
click at [443, 216] on span "Add time for [DATE]" at bounding box center [413, 213] width 83 height 10
select select "30"
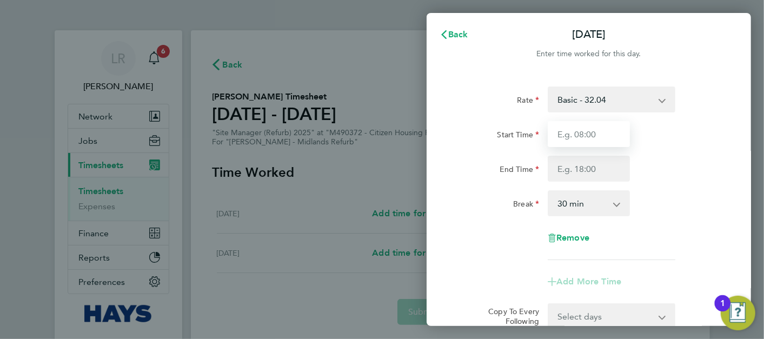
click at [598, 131] on input "Start Time" at bounding box center [589, 134] width 82 height 26
click at [461, 38] on span "Back" at bounding box center [458, 34] width 20 height 10
